Goal: Download file/media

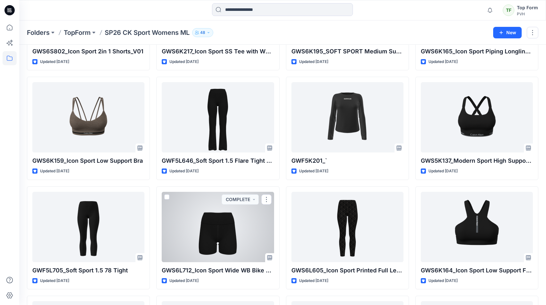
scroll to position [393, 0]
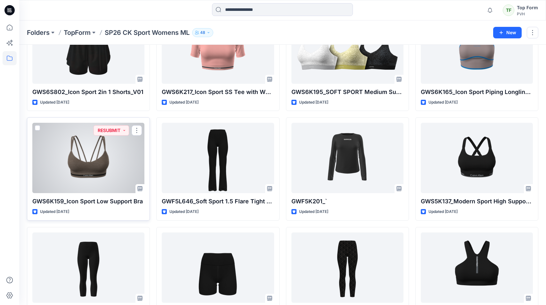
click at [92, 166] on div at bounding box center [88, 158] width 112 height 70
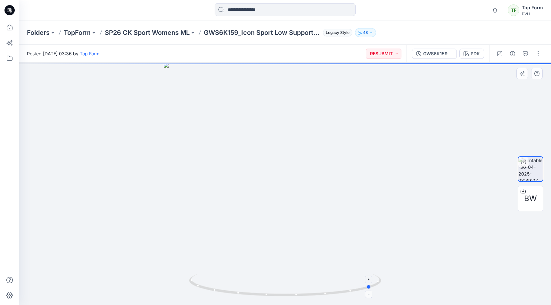
drag, startPoint x: 352, startPoint y: 293, endPoint x: 235, endPoint y: 283, distance: 117.6
click at [235, 283] on icon at bounding box center [286, 286] width 194 height 24
drag, startPoint x: 338, startPoint y: 282, endPoint x: 283, endPoint y: 284, distance: 54.8
click at [283, 284] on icon at bounding box center [286, 286] width 194 height 24
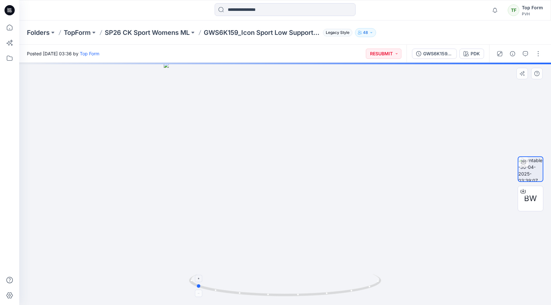
drag, startPoint x: 258, startPoint y: 284, endPoint x: 350, endPoint y: 276, distance: 92.9
click at [350, 276] on icon at bounding box center [286, 286] width 194 height 24
drag, startPoint x: 280, startPoint y: 286, endPoint x: 267, endPoint y: 280, distance: 14.4
click at [267, 280] on icon at bounding box center [286, 286] width 194 height 24
click at [530, 208] on div "BW" at bounding box center [530, 199] width 26 height 26
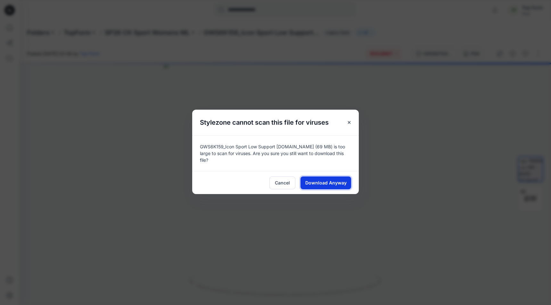
click at [342, 180] on span "Download Anyway" at bounding box center [325, 183] width 41 height 7
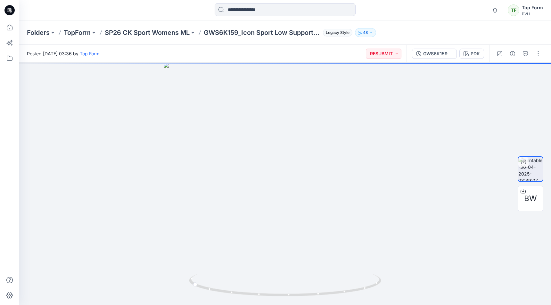
click at [265, 55] on div "Posted [DATE] 03:36 by Top Form RESUBMIT" at bounding box center [212, 54] width 387 height 18
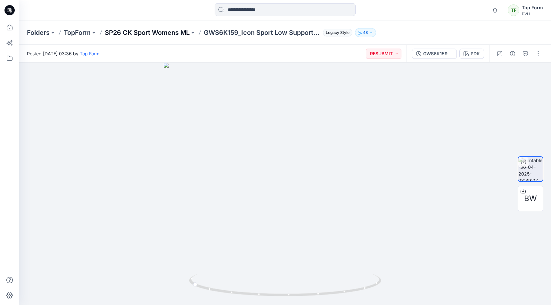
click at [174, 32] on p "SP26 CK Sport Womens ML" at bounding box center [147, 32] width 85 height 9
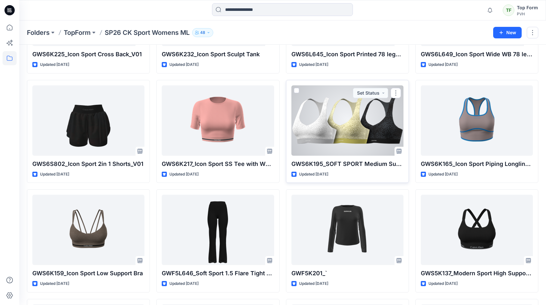
scroll to position [352, 0]
